Goal: Information Seeking & Learning: Learn about a topic

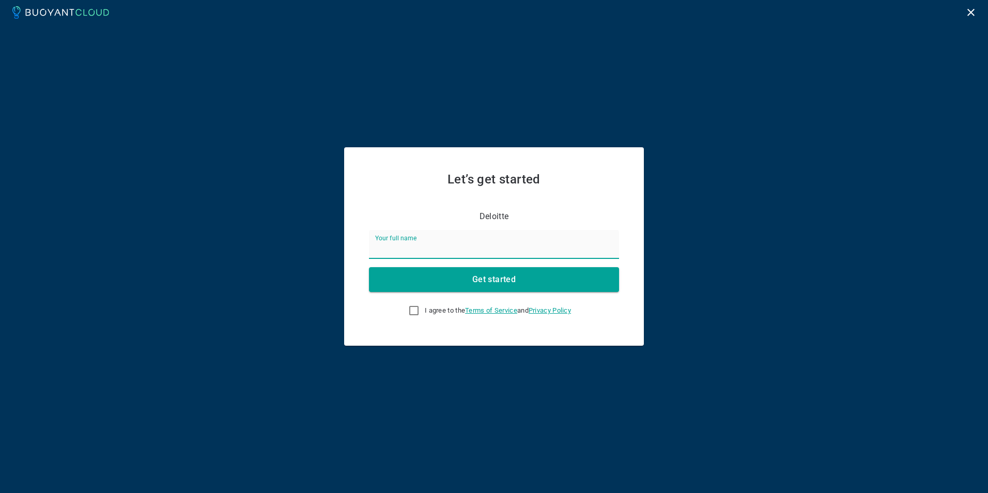
click at [416, 239] on label "Your full name" at bounding box center [395, 237] width 41 height 9
click at [420, 239] on input "Your full name" at bounding box center [494, 244] width 250 height 29
type input "Venkata Lanka"
click at [414, 308] on input "I agree to the Terms of Service and Privacy Policy" at bounding box center [414, 310] width 12 height 12
checkbox input "true"
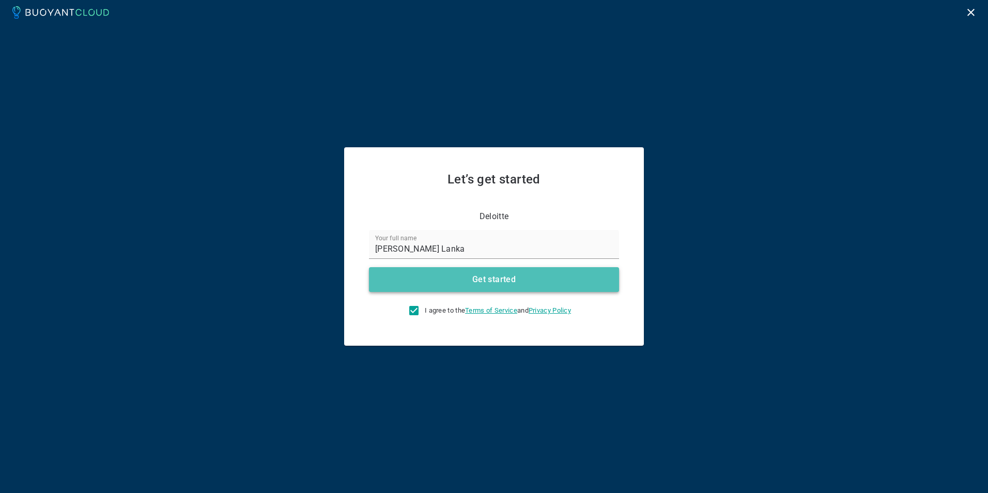
click at [503, 270] on button "Get started" at bounding box center [494, 279] width 250 height 25
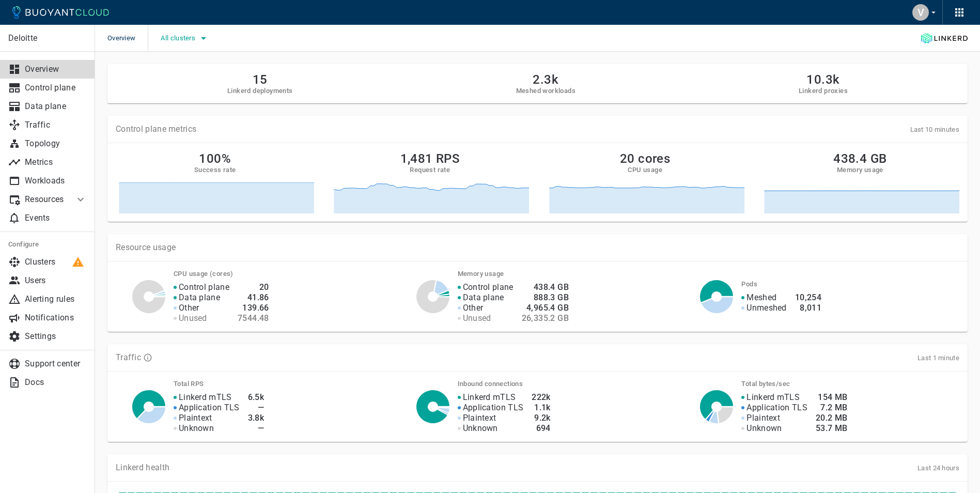
click at [205, 37] on icon "button" at bounding box center [203, 38] width 12 height 12
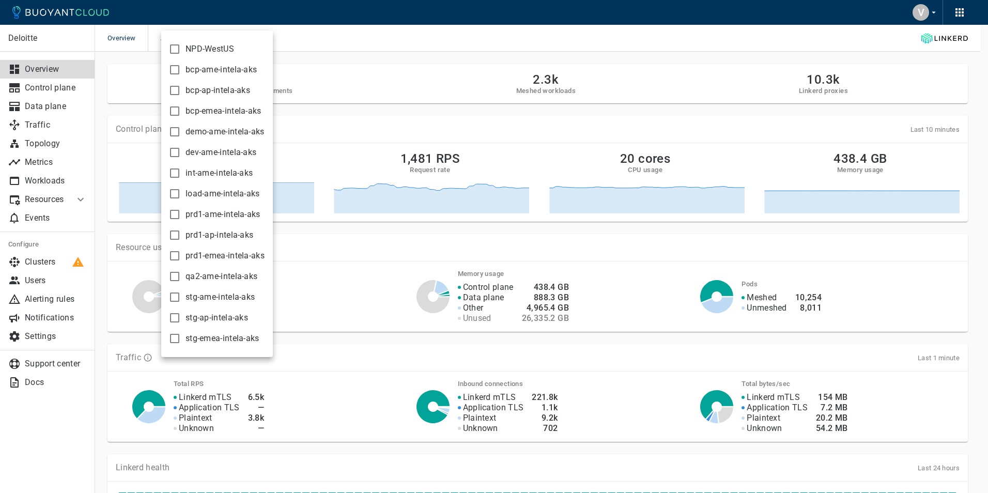
click at [177, 193] on input "load-ame-intela-aks" at bounding box center [174, 193] width 12 height 12
checkbox input "true"
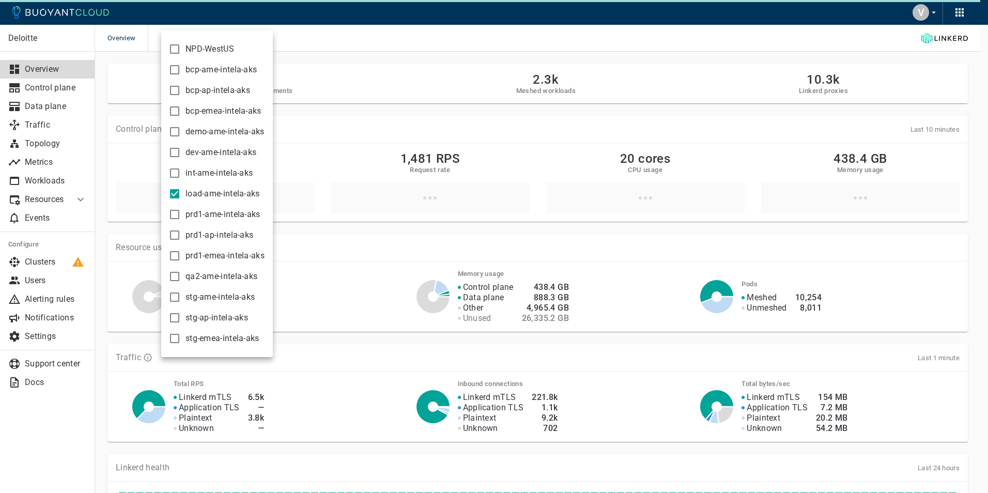
click at [396, 45] on div at bounding box center [494, 246] width 988 height 493
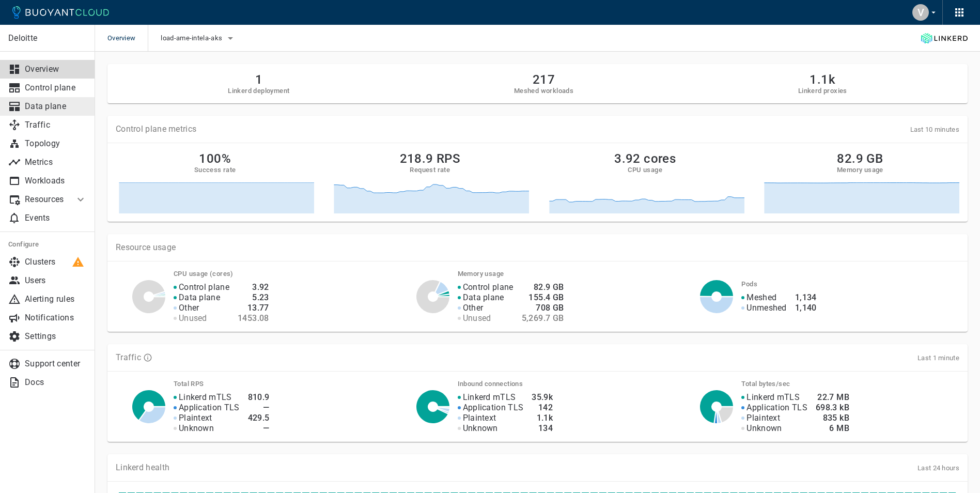
click at [56, 107] on p "Data plane" at bounding box center [56, 106] width 62 height 10
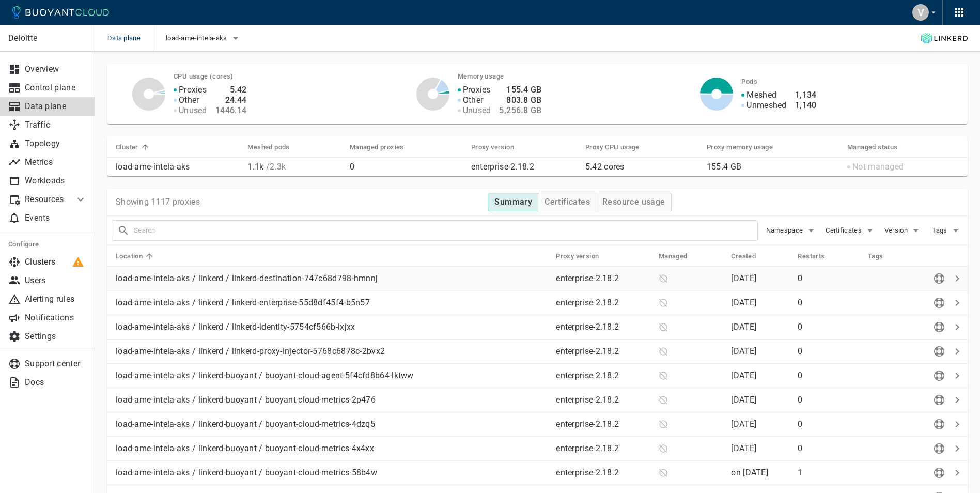
click at [957, 279] on icon at bounding box center [958, 278] width 4 height 6
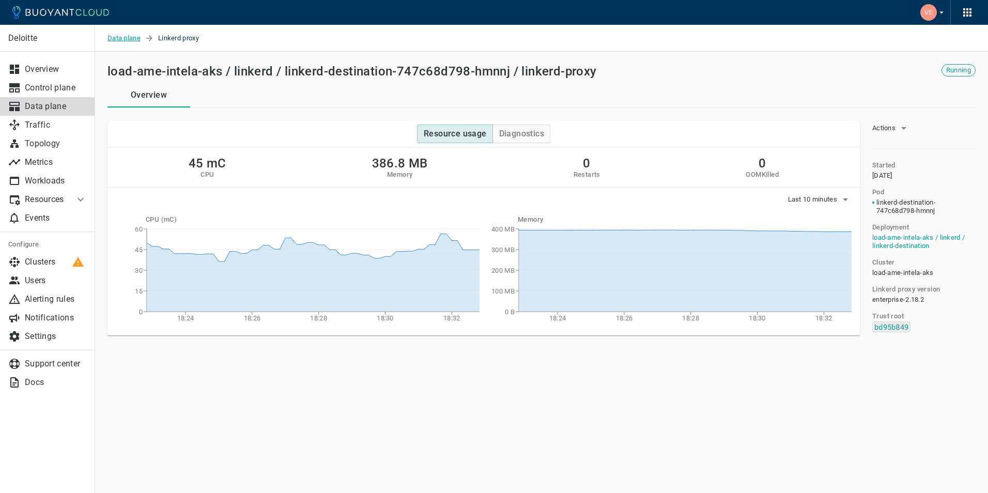
click at [127, 38] on span "Data plane" at bounding box center [125, 38] width 37 height 27
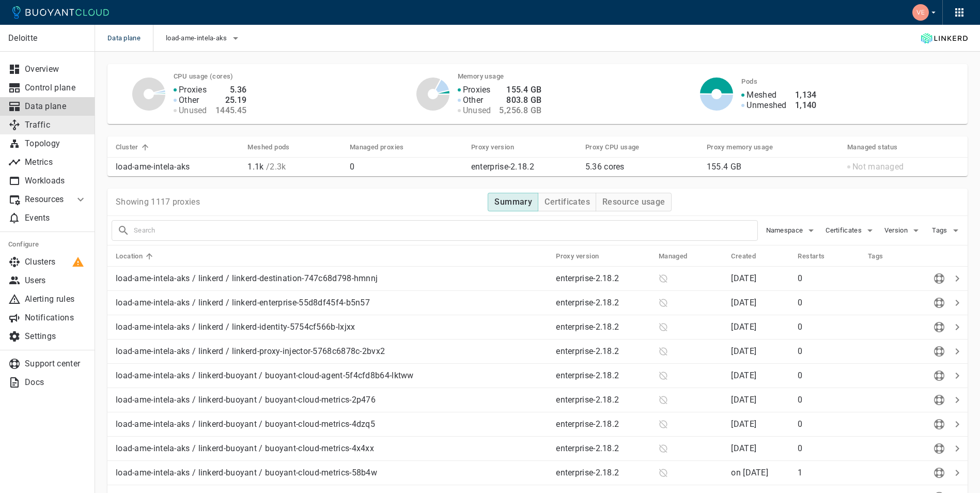
click at [38, 123] on p "Traffic" at bounding box center [56, 125] width 62 height 10
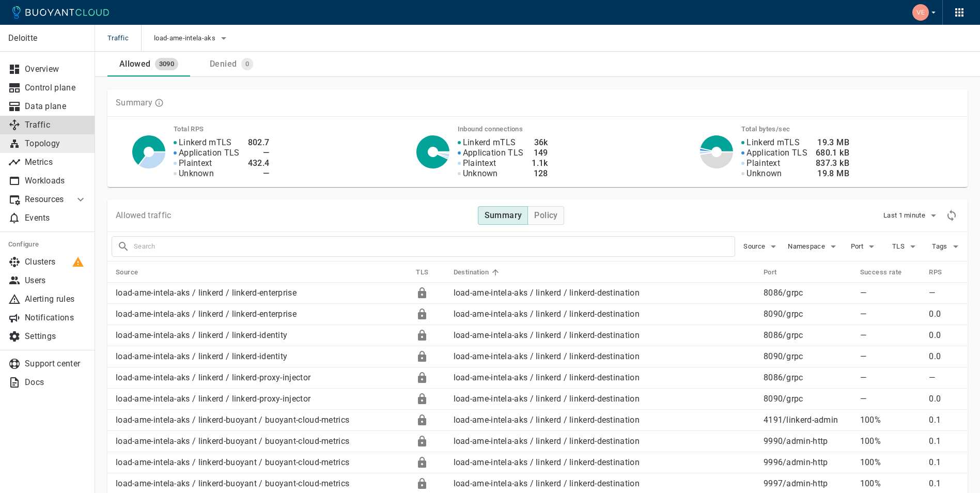
click at [47, 142] on p "Topology" at bounding box center [56, 143] width 62 height 10
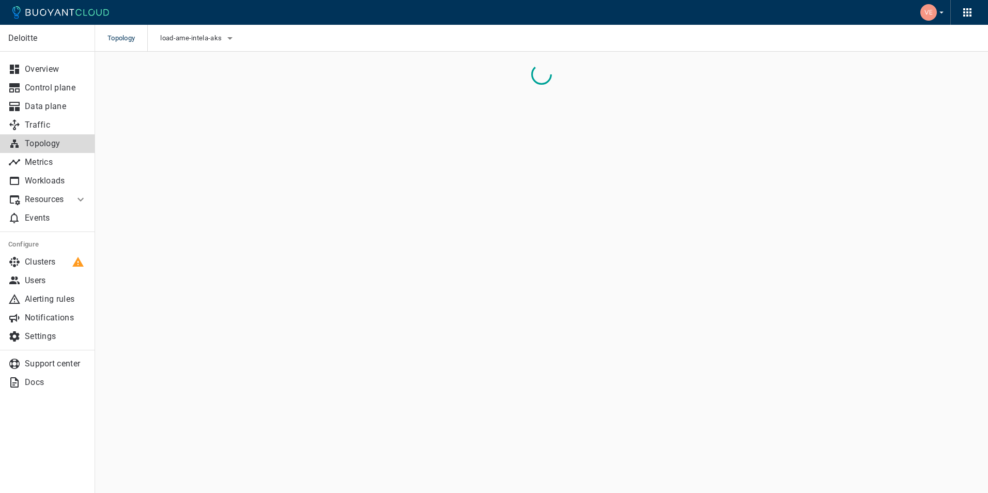
click at [940, 15] on icon "button" at bounding box center [940, 12] width 9 height 9
click at [838, 15] on div at bounding box center [494, 246] width 988 height 493
click at [974, 14] on button "button" at bounding box center [966, 12] width 15 height 15
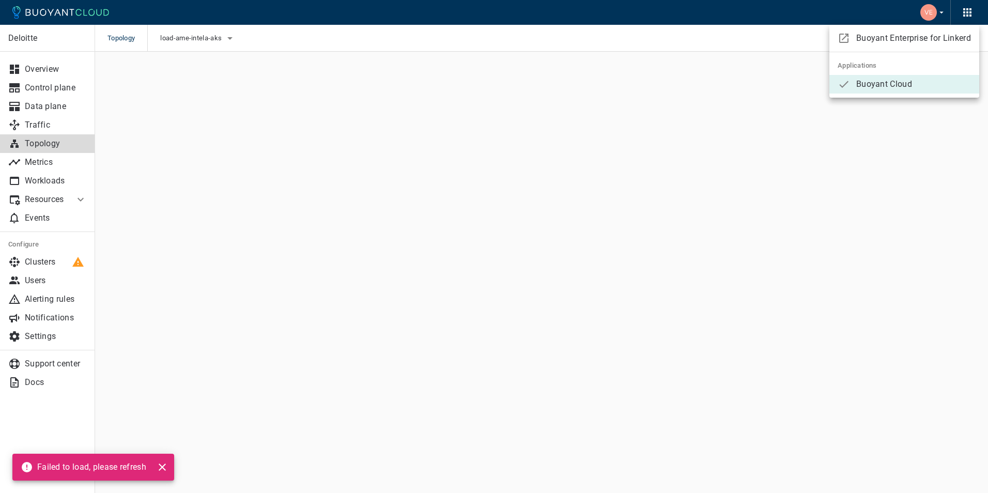
click at [804, 13] on div at bounding box center [494, 246] width 988 height 493
click at [60, 143] on p "Topology" at bounding box center [56, 143] width 62 height 10
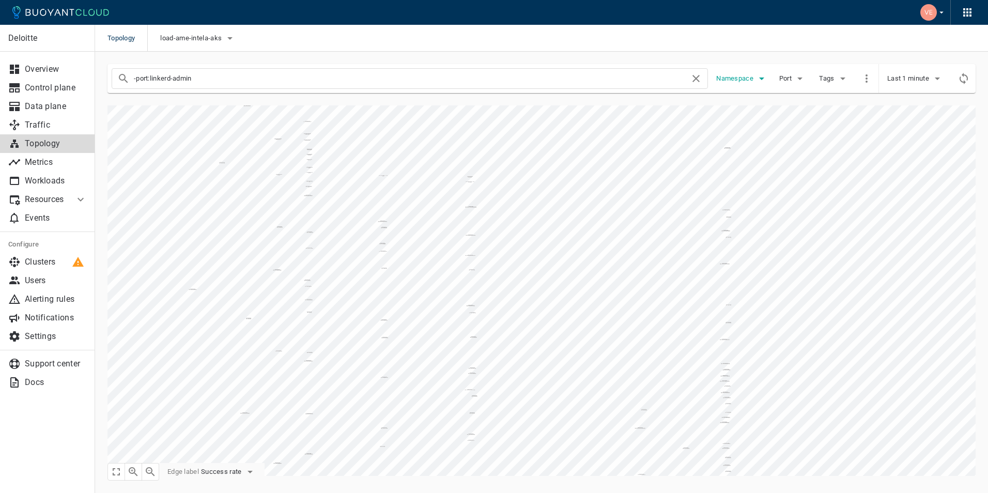
click at [766, 76] on icon "button" at bounding box center [761, 78] width 12 height 12
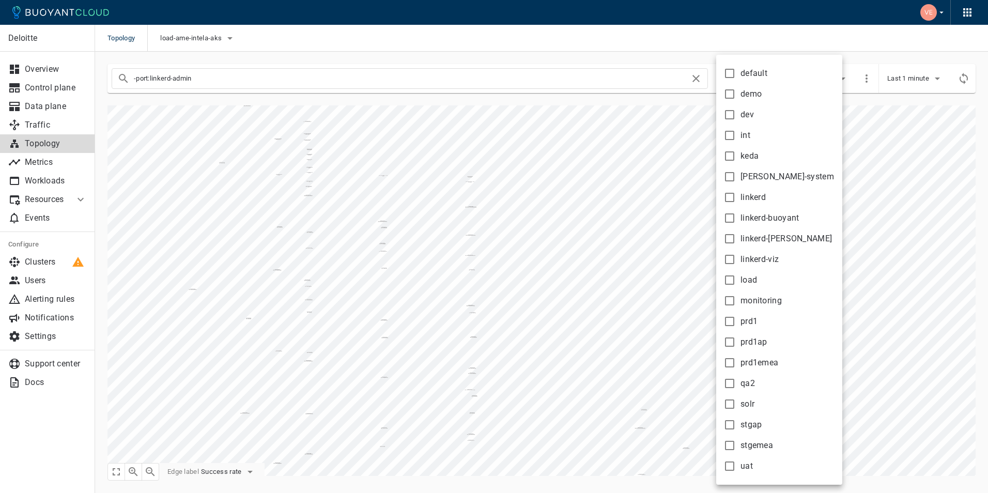
click at [731, 280] on input "load" at bounding box center [729, 280] width 12 height 12
checkbox input "true"
type input "-port:linkerd-admin namespace:load"
click at [39, 163] on div at bounding box center [494, 246] width 988 height 493
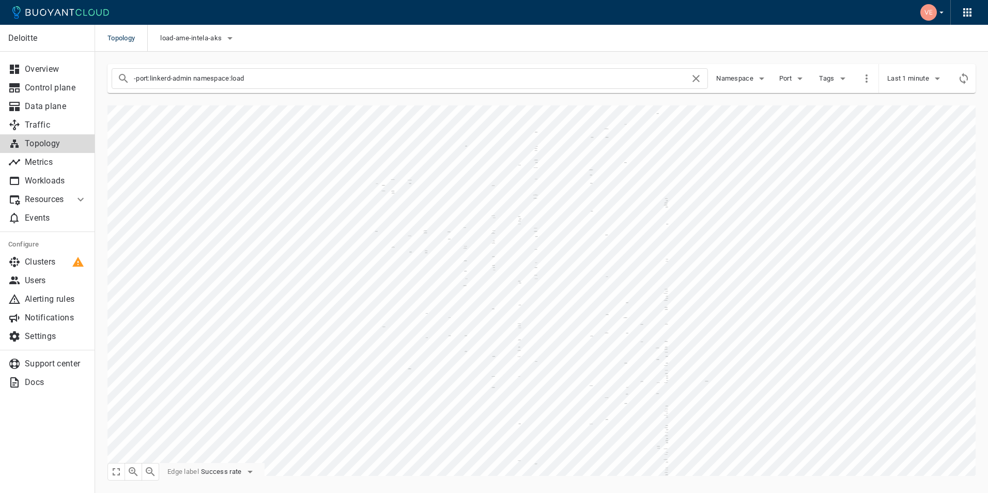
click at [39, 163] on p "Metrics" at bounding box center [56, 162] width 62 height 10
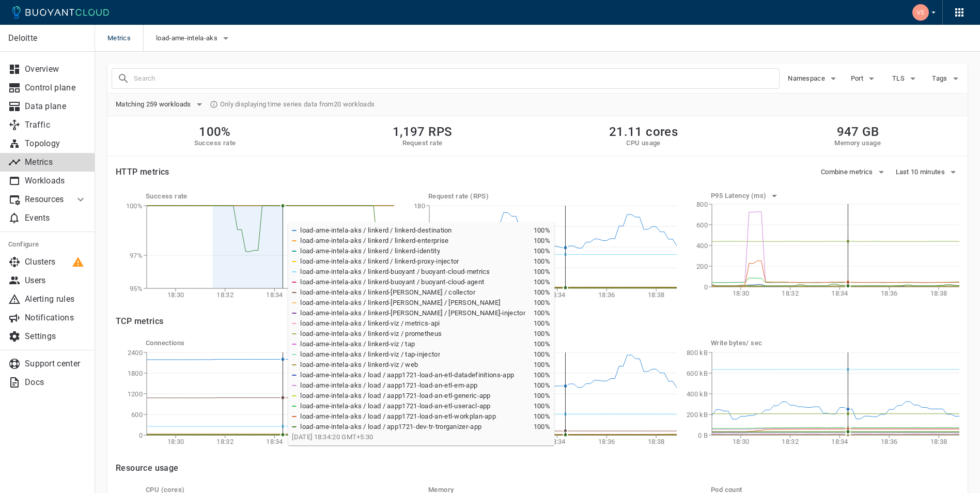
drag, startPoint x: 214, startPoint y: 214, endPoint x: 284, endPoint y: 217, distance: 69.8
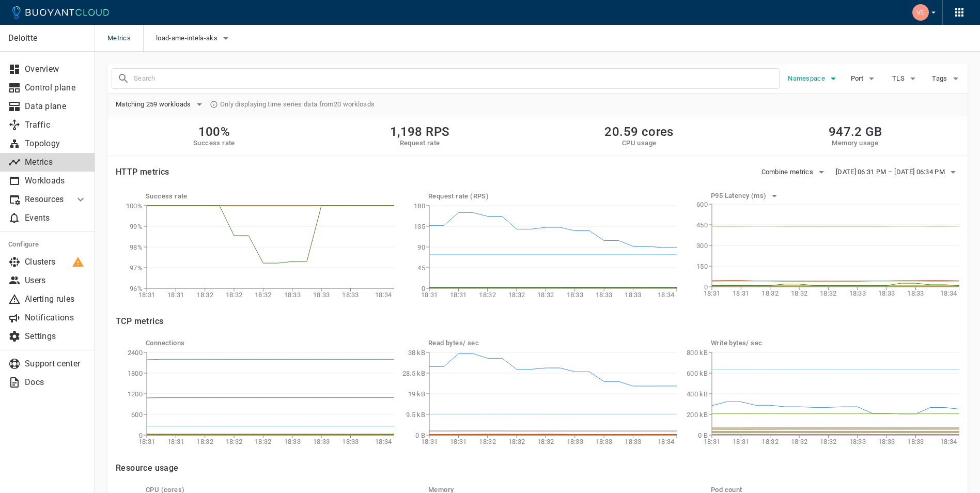
click at [831, 83] on icon "button" at bounding box center [833, 78] width 12 height 12
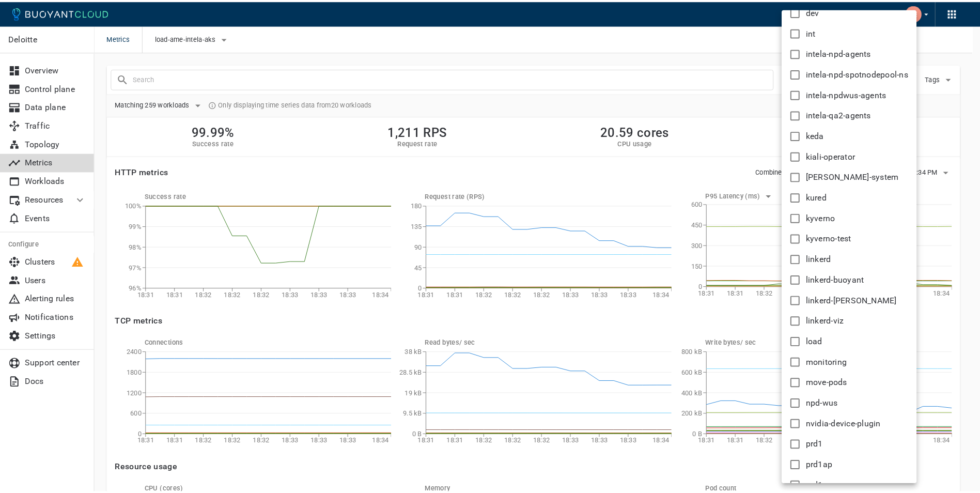
scroll to position [264, 0]
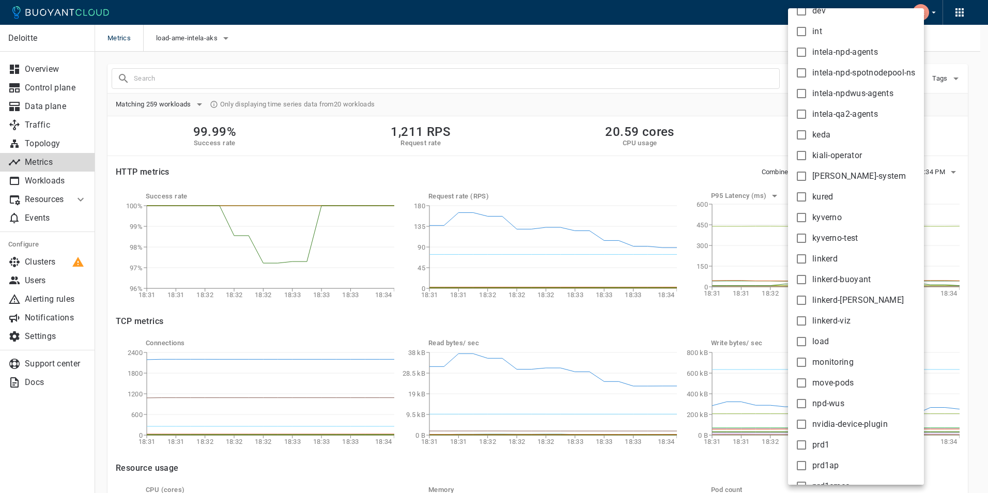
click at [802, 340] on input "load" at bounding box center [801, 341] width 12 height 12
checkbox input "true"
type input "namespace:load"
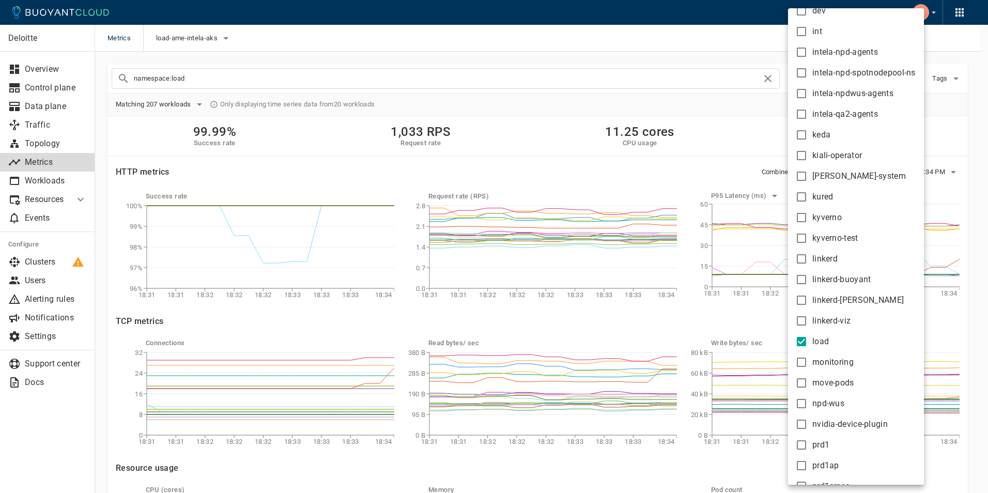
click at [613, 38] on div at bounding box center [494, 246] width 988 height 493
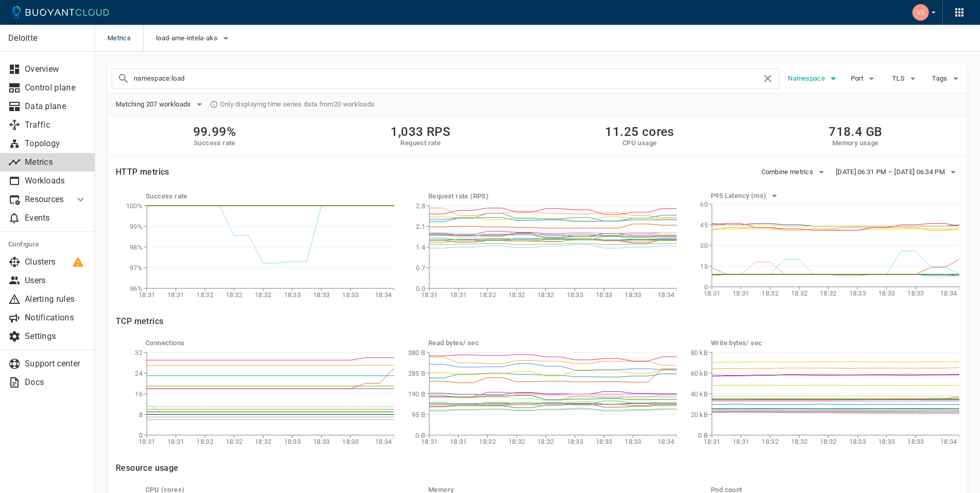
click at [835, 81] on icon "button" at bounding box center [833, 78] width 12 height 12
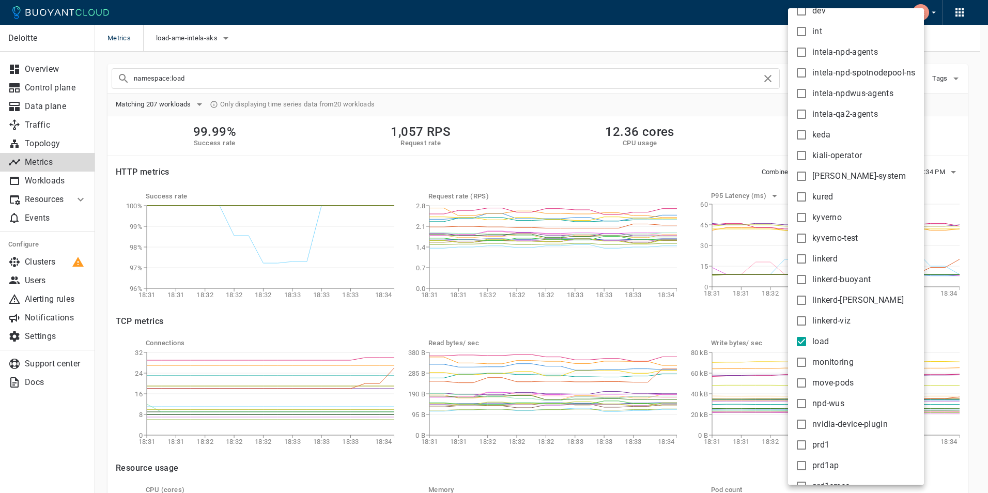
click at [749, 41] on div at bounding box center [494, 246] width 988 height 493
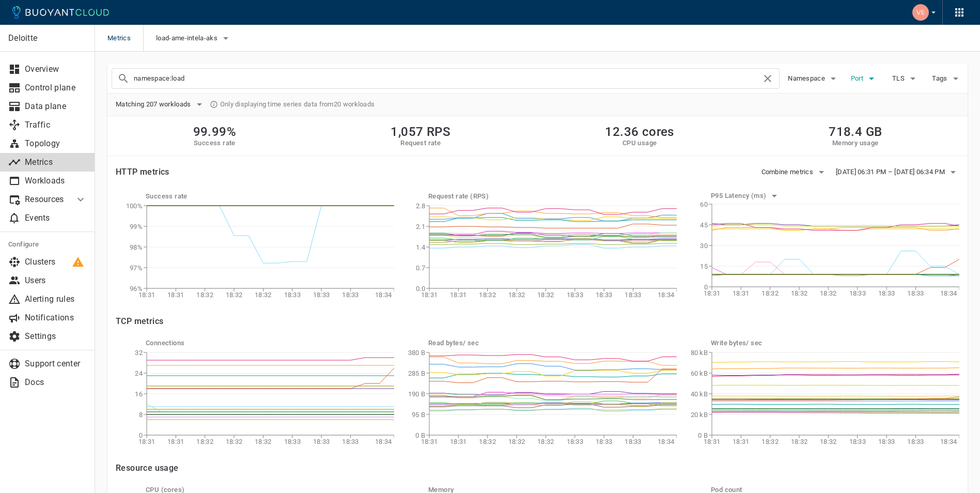
click at [873, 82] on icon "button" at bounding box center [871, 78] width 12 height 12
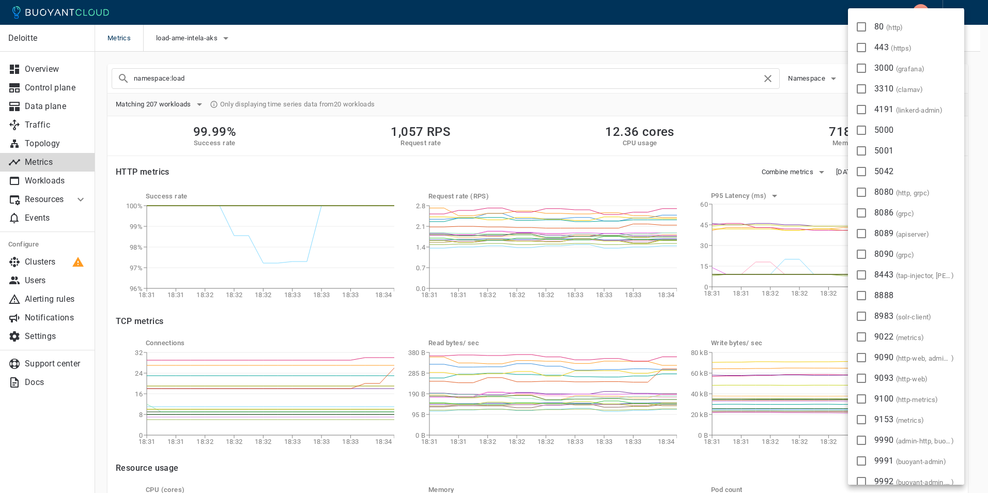
click at [776, 38] on div at bounding box center [494, 246] width 988 height 493
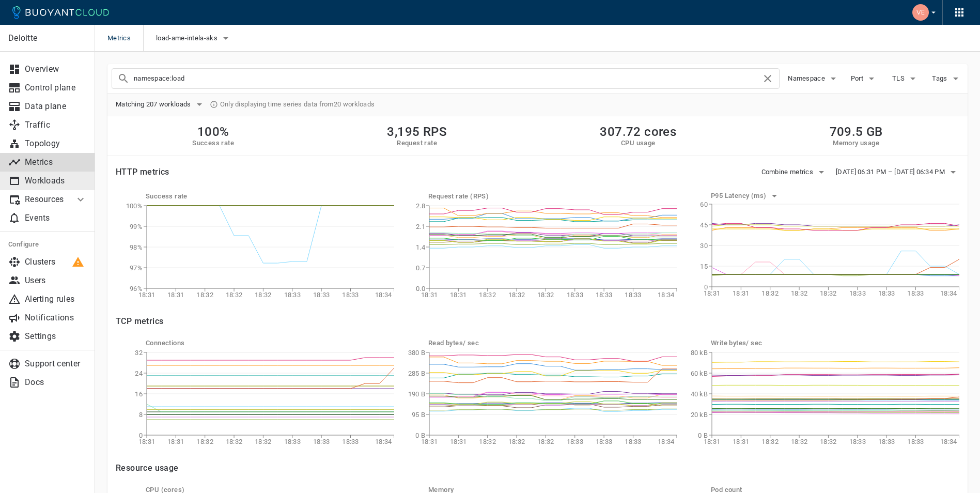
click at [47, 179] on p "Workloads" at bounding box center [56, 181] width 62 height 10
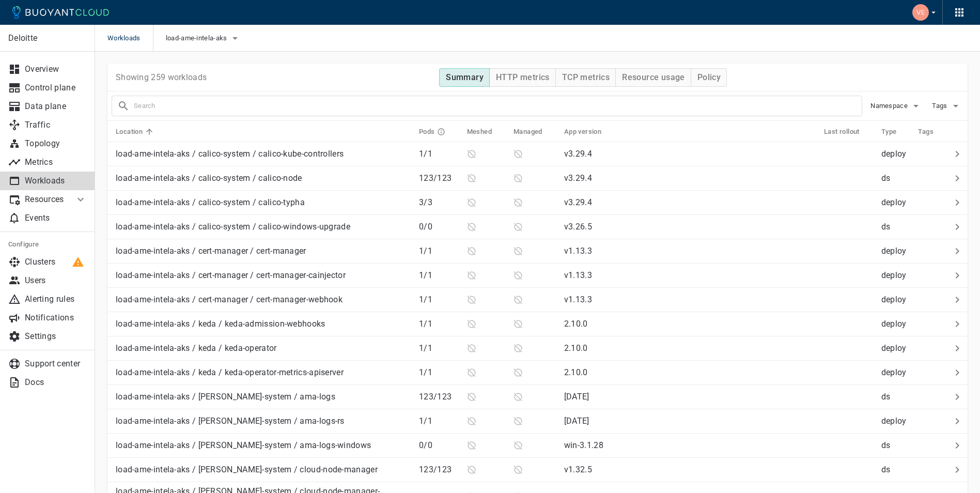
click at [741, 99] on input "text" at bounding box center [498, 106] width 728 height 14
type input "load"
click at [522, 75] on h4 "HTTP metrics" at bounding box center [523, 77] width 54 height 10
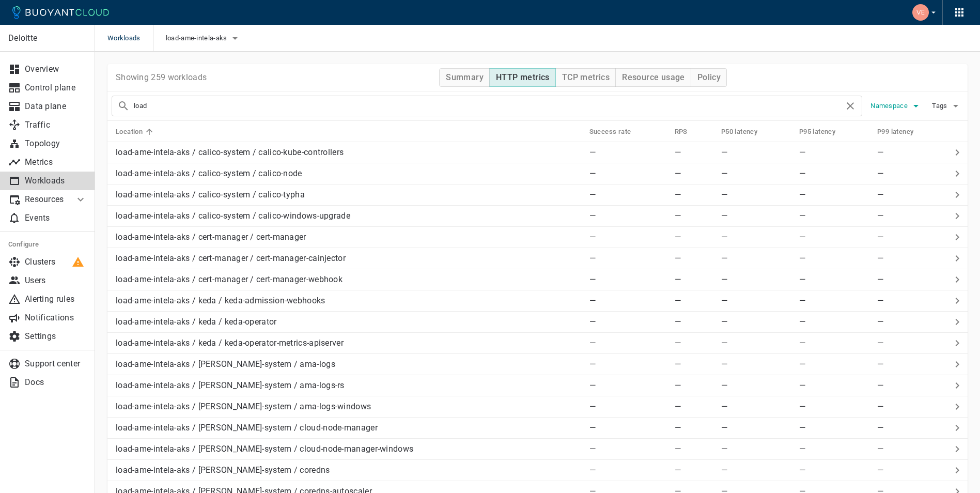
click at [909, 112] on button "Namespace" at bounding box center [896, 105] width 52 height 15
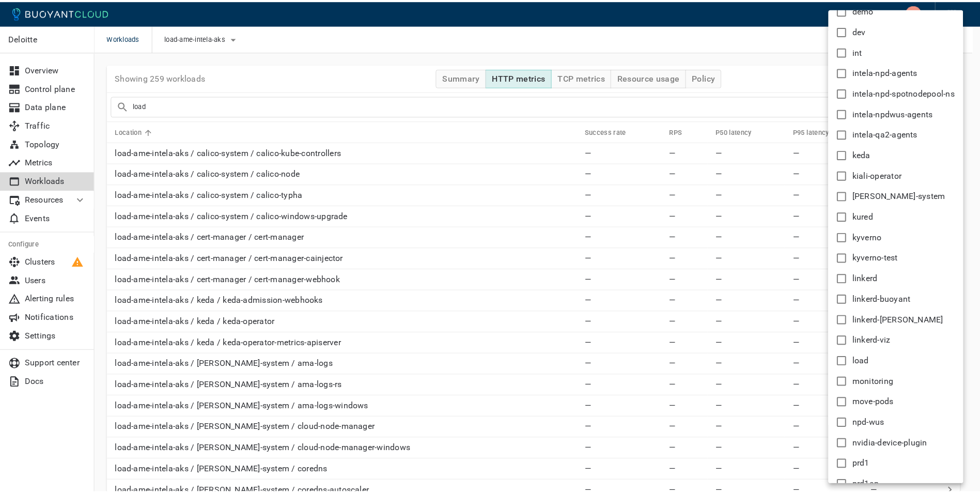
scroll to position [245, 0]
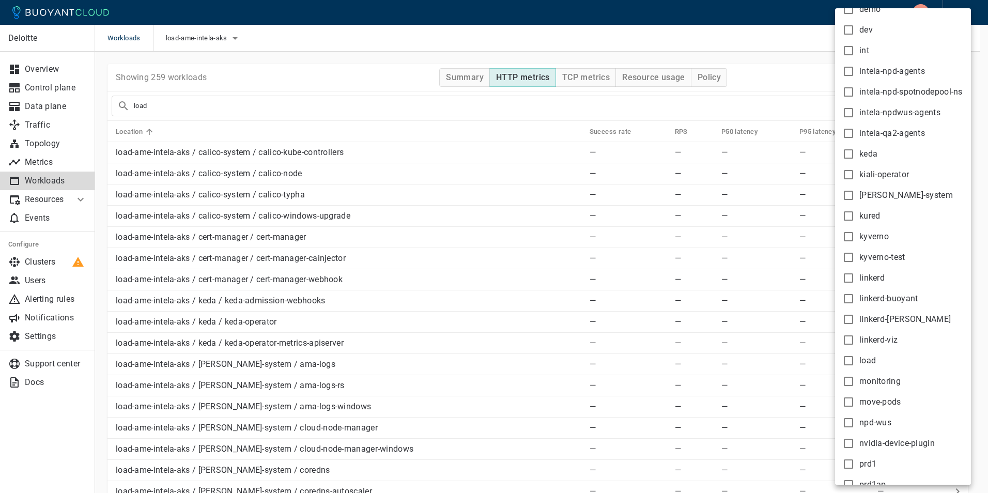
click at [850, 359] on input "load" at bounding box center [848, 360] width 12 height 12
checkbox input "true"
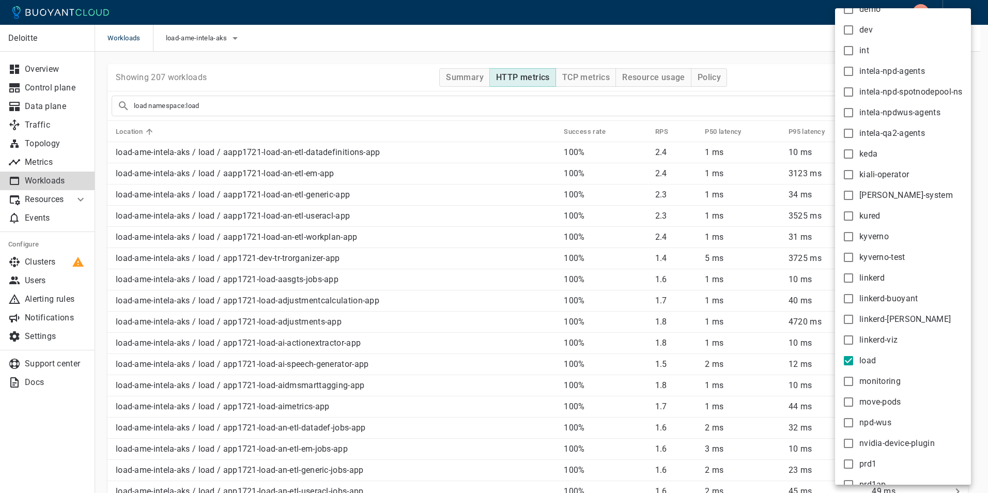
click at [149, 105] on div at bounding box center [494, 246] width 988 height 493
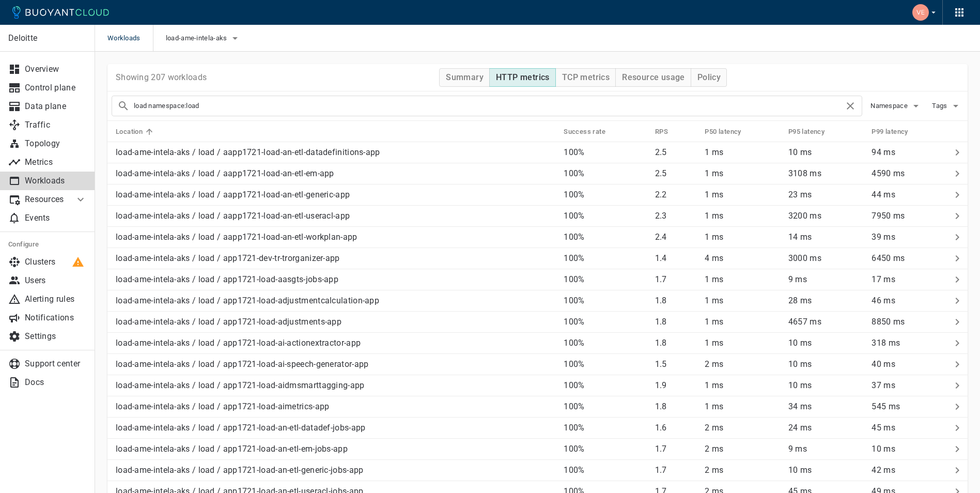
click at [149, 106] on input "load namespace:load" at bounding box center [489, 106] width 710 height 14
type input "namespace:load"
click at [607, 127] on icon at bounding box center [611, 131] width 9 height 9
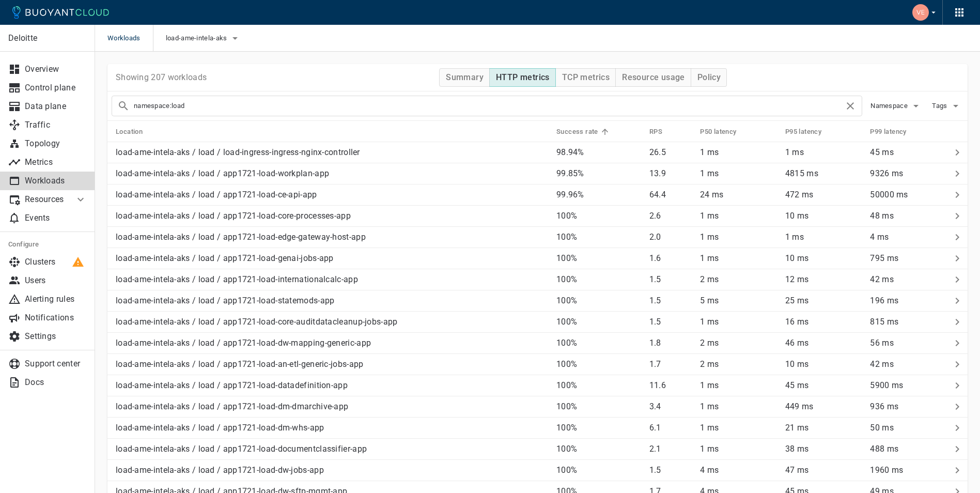
click at [587, 131] on h5 "Success rate" at bounding box center [577, 132] width 42 height 8
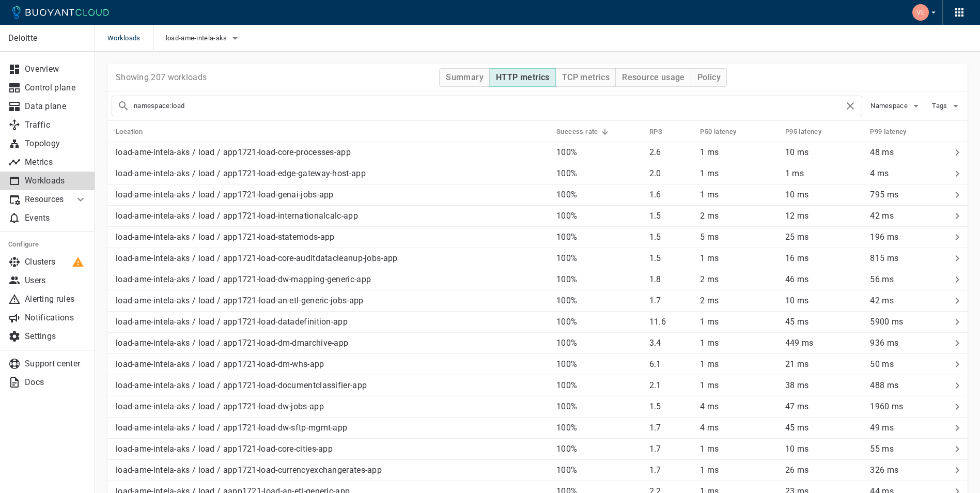
click at [587, 131] on h5 "Success rate" at bounding box center [577, 132] width 42 height 8
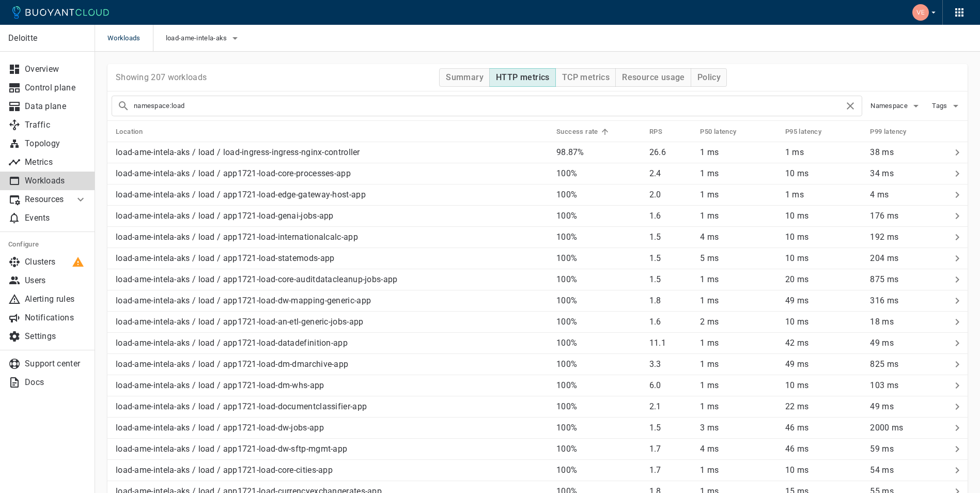
click at [439, 179] on td "load-ame-intela-aks / load / app1721-load-core-processes-app" at bounding box center [327, 173] width 441 height 21
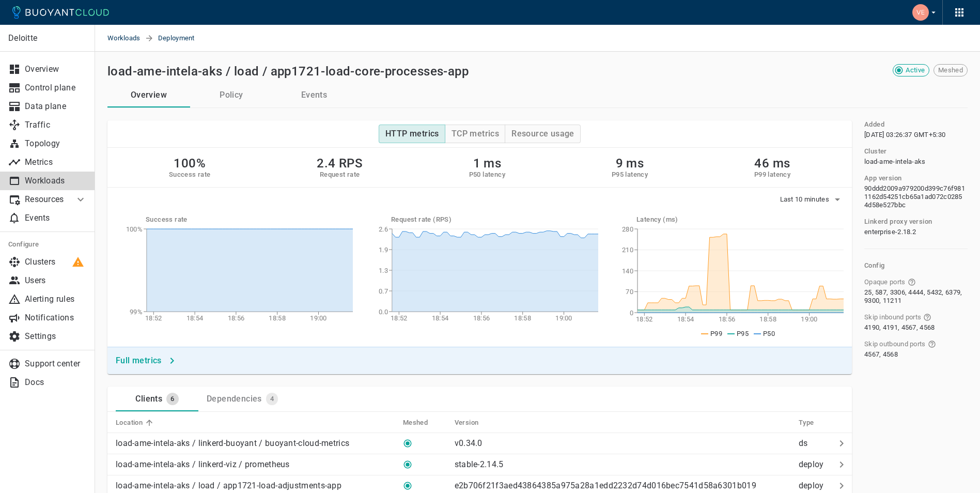
scroll to position [77, 0]
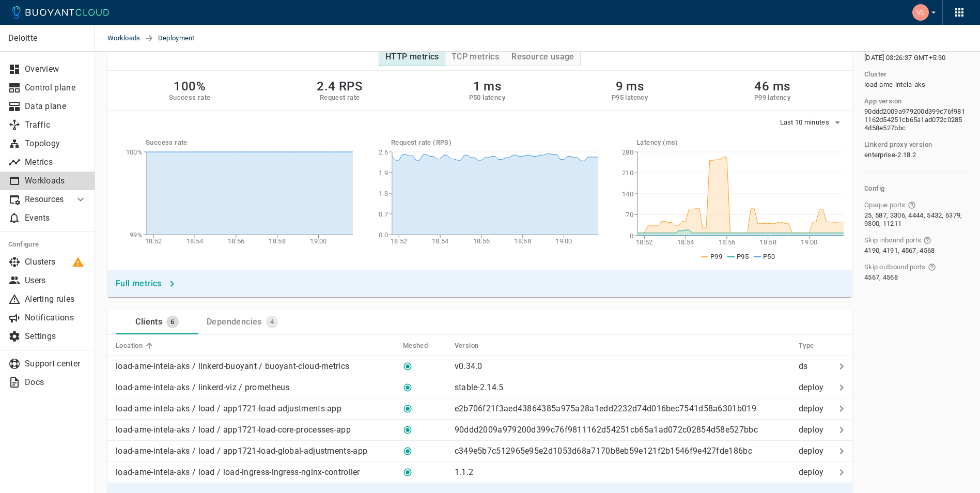
click at [42, 198] on p "Resources" at bounding box center [45, 199] width 41 height 10
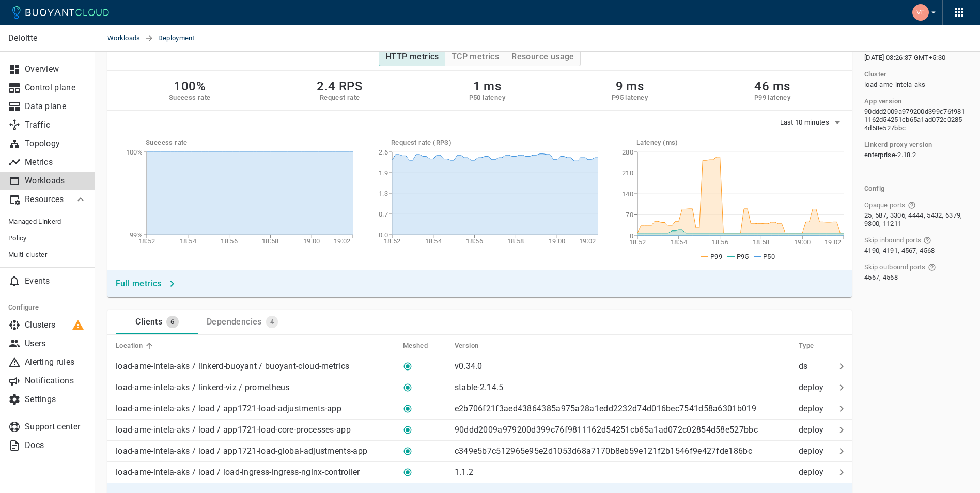
click at [42, 198] on p "Resources" at bounding box center [45, 199] width 41 height 10
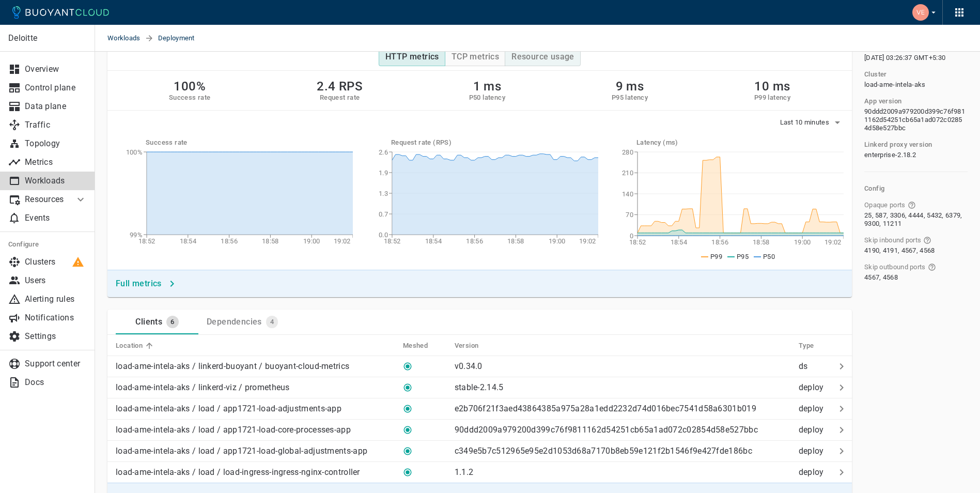
click at [530, 65] on button "Resource usage" at bounding box center [543, 57] width 76 height 19
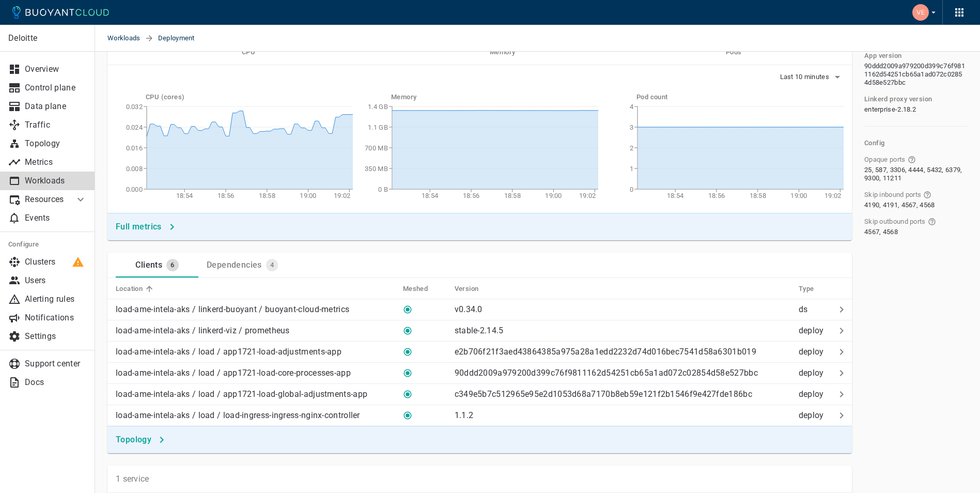
scroll to position [123, 0]
click at [241, 262] on div "Dependencies" at bounding box center [231, 262] width 59 height 14
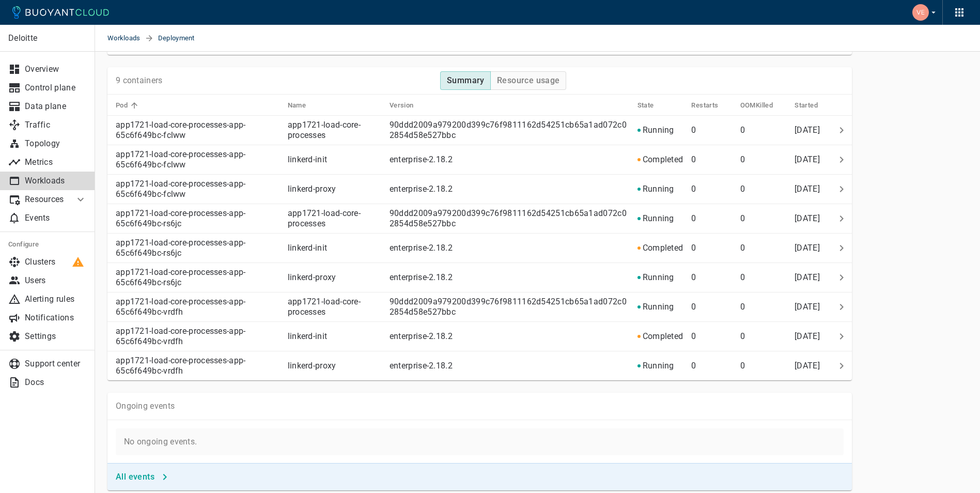
scroll to position [702, 0]
click at [828, 246] on p "[DATE]" at bounding box center [812, 247] width 37 height 10
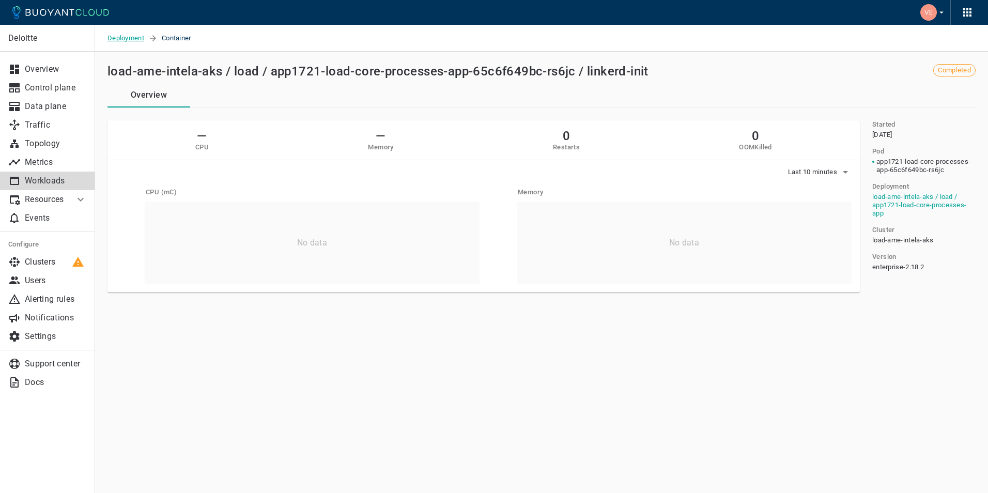
click at [135, 40] on span "Deployment" at bounding box center [127, 38] width 41 height 27
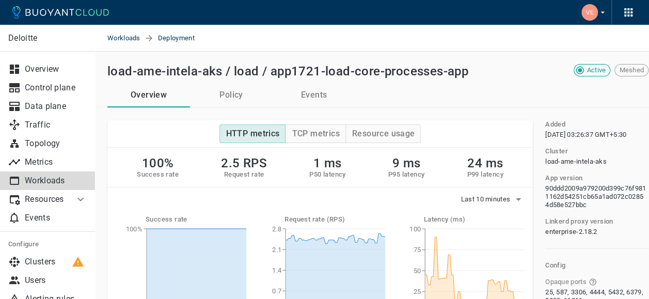
click at [508, 60] on div "Active Meshed" at bounding box center [569, 68] width 159 height 17
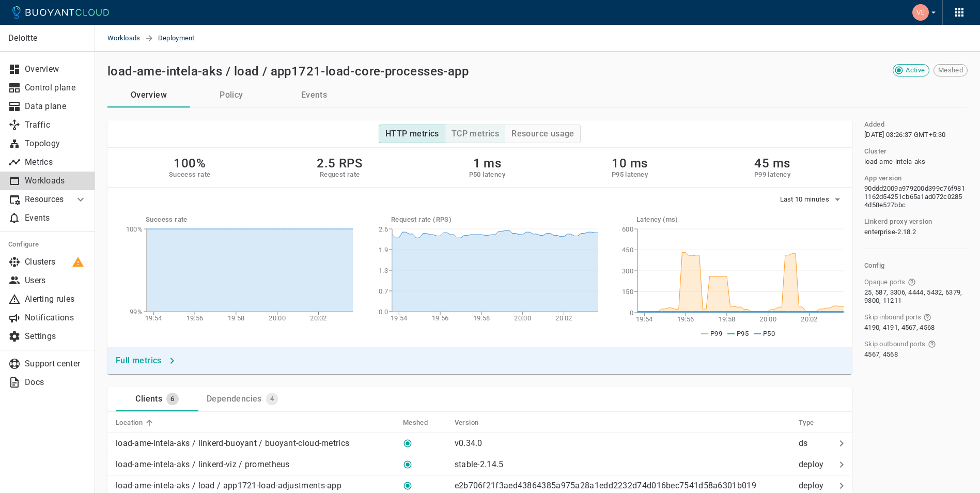
click at [476, 132] on h4 "TCP metrics" at bounding box center [475, 134] width 48 height 10
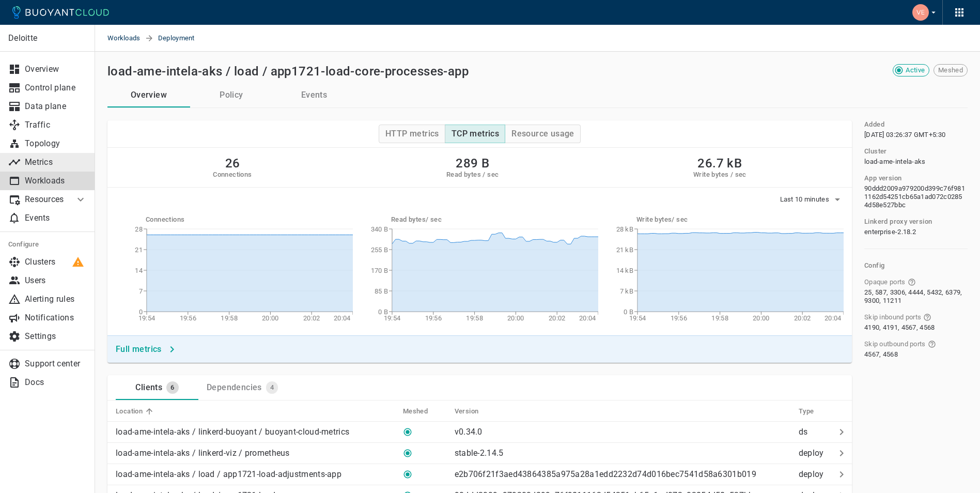
click at [61, 160] on p "Metrics" at bounding box center [56, 162] width 62 height 10
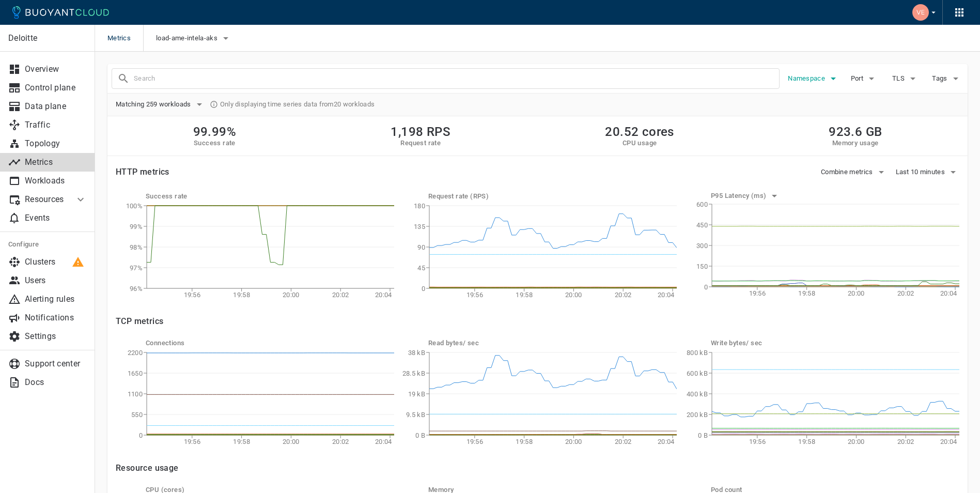
click at [649, 77] on icon "button" at bounding box center [833, 78] width 12 height 12
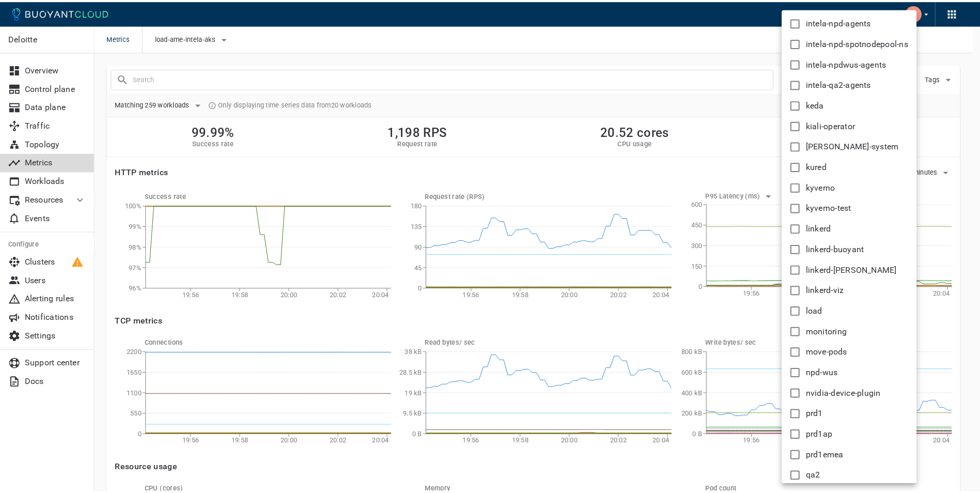
scroll to position [312, 0]
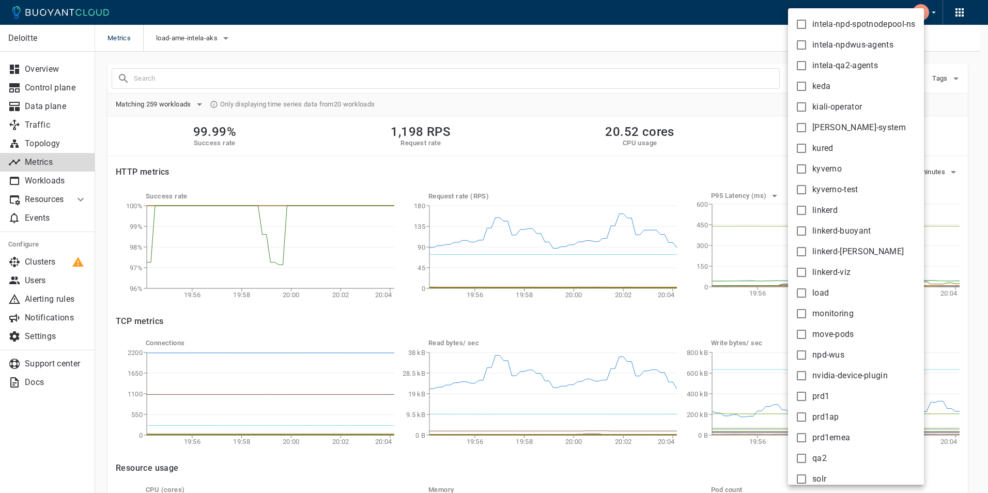
click at [649, 296] on input "load" at bounding box center [801, 293] width 12 height 12
checkbox input "true"
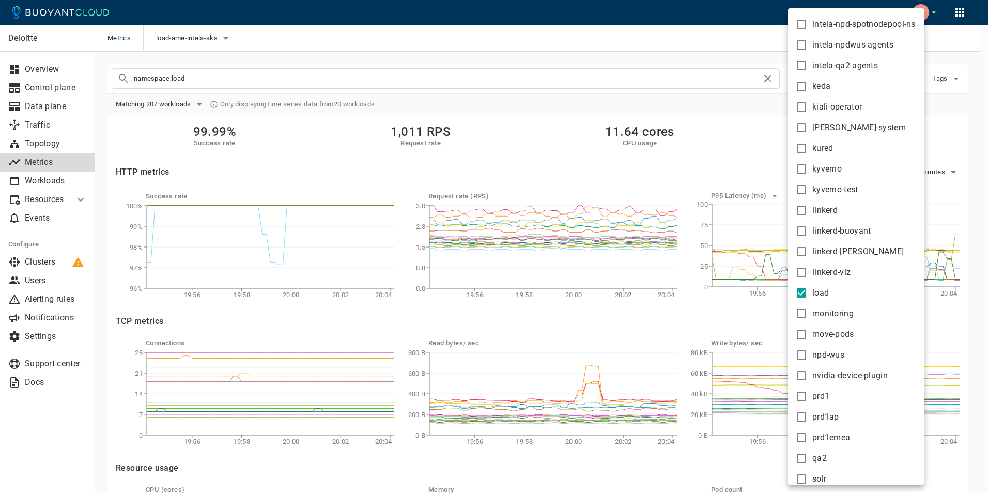
click at [503, 104] on div at bounding box center [494, 246] width 988 height 493
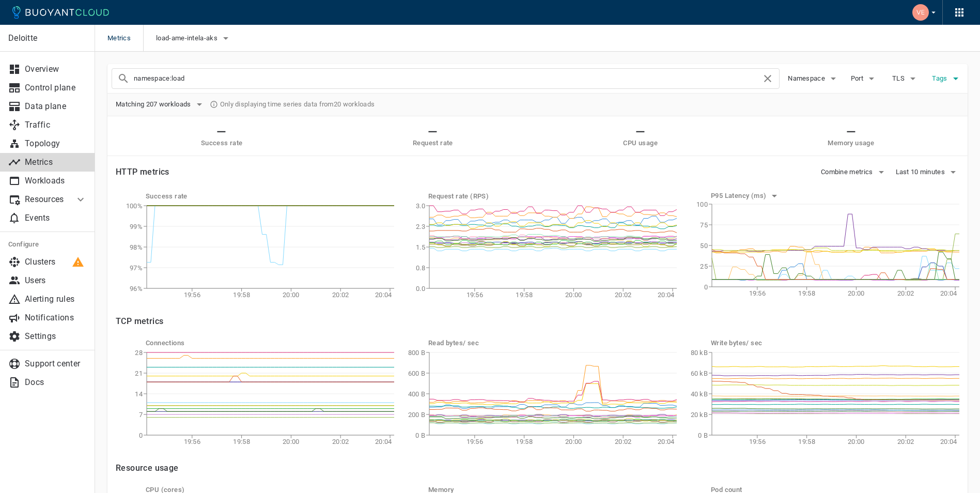
click at [649, 77] on icon "button" at bounding box center [955, 78] width 12 height 12
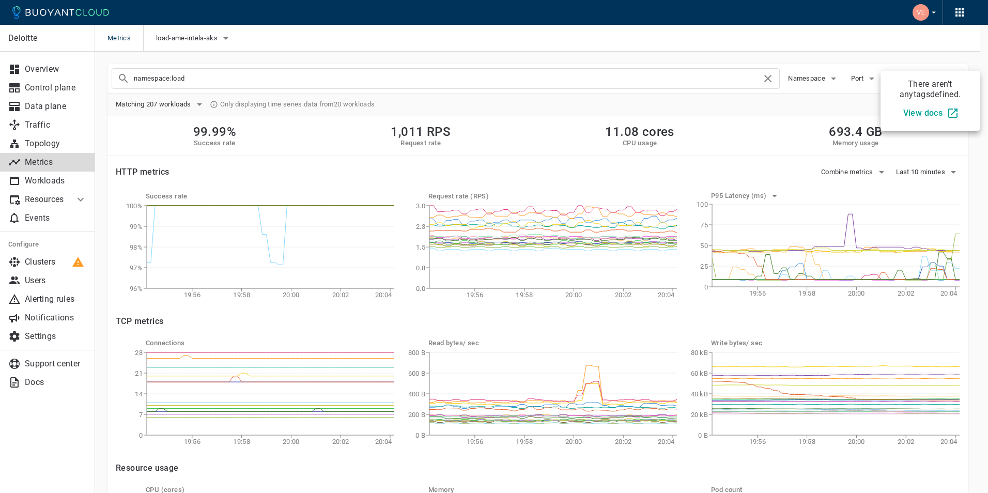
click at [649, 106] on div at bounding box center [494, 246] width 988 height 493
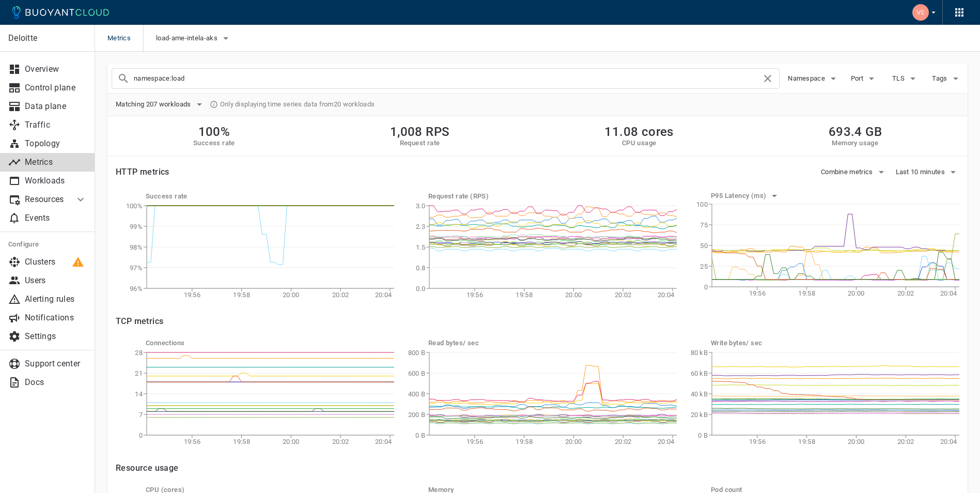
click at [242, 81] on input "namespace:load" at bounding box center [448, 78] width 628 height 14
type input "namespace:load ce-api"
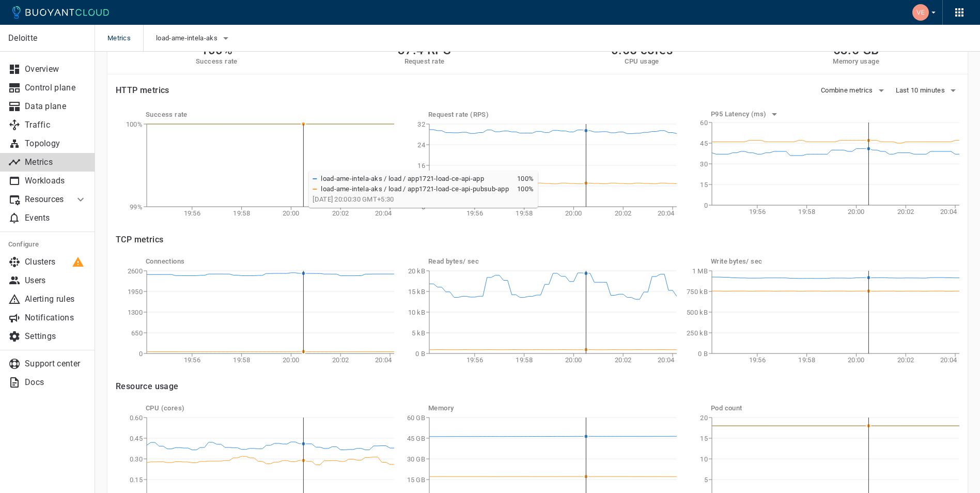
scroll to position [83, 0]
